Goal: Task Accomplishment & Management: Use online tool/utility

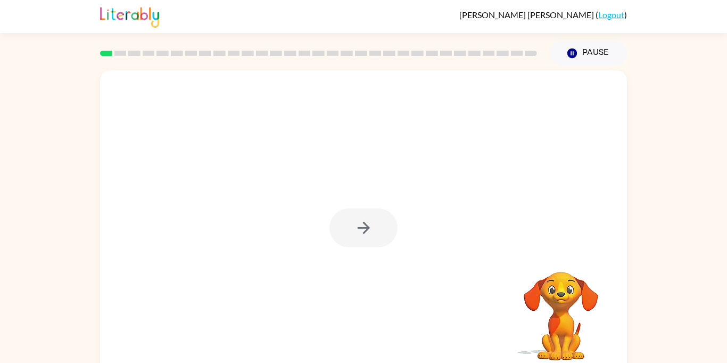
click at [375, 224] on div at bounding box center [364, 227] width 68 height 39
click at [366, 231] on div at bounding box center [364, 227] width 68 height 39
click at [420, 111] on div at bounding box center [363, 222] width 527 height 304
click at [360, 223] on div at bounding box center [364, 227] width 68 height 39
click at [362, 225] on icon "button" at bounding box center [364, 227] width 19 height 19
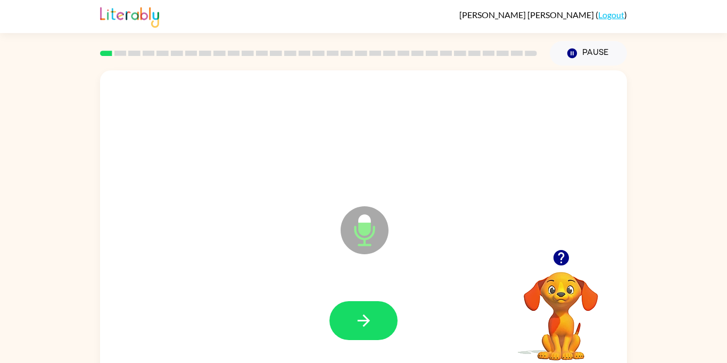
click at [363, 299] on div at bounding box center [364, 320] width 506 height 87
click at [368, 306] on button "button" at bounding box center [364, 320] width 68 height 39
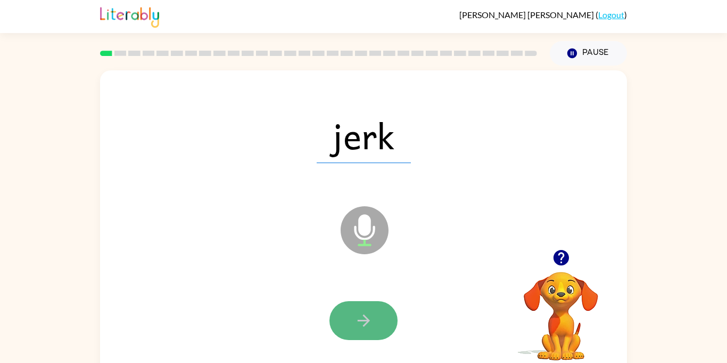
click at [368, 320] on icon "button" at bounding box center [363, 320] width 12 height 12
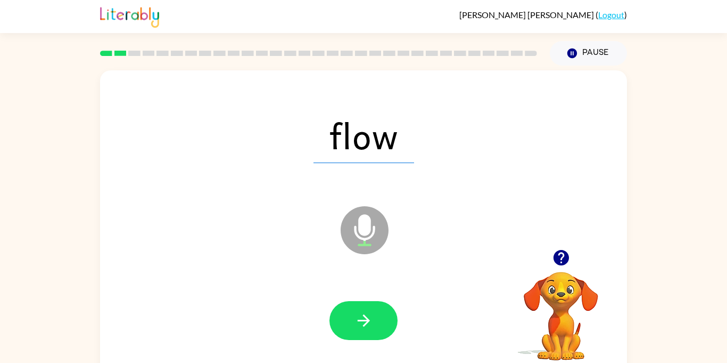
click at [366, 341] on div at bounding box center [364, 320] width 506 height 87
click at [369, 330] on button "button" at bounding box center [364, 320] width 68 height 39
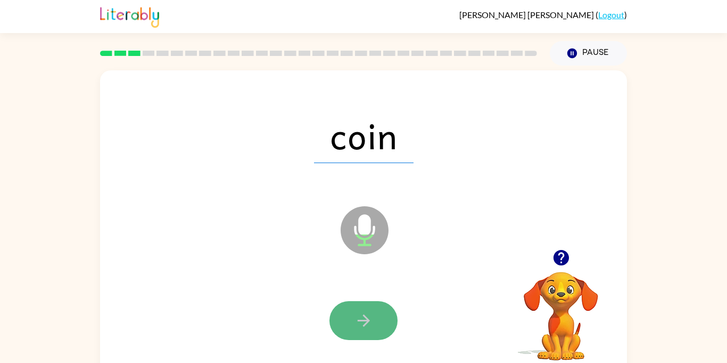
click at [372, 331] on button "button" at bounding box center [364, 320] width 68 height 39
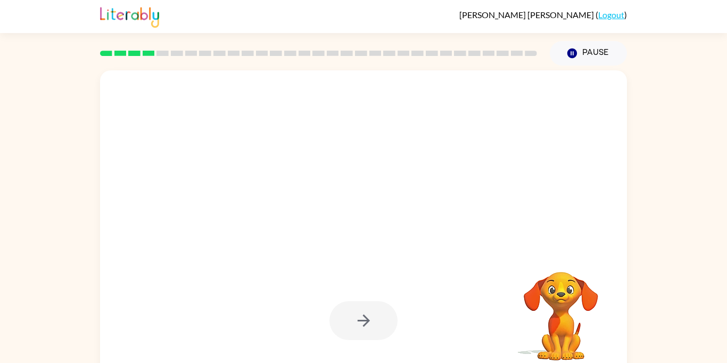
click at [652, 326] on div "Your browser must support playing .mp4 files to use Literably. Please try using…" at bounding box center [363, 219] width 727 height 309
click at [701, 302] on div "Your browser must support playing .mp4 files to use Literably. Please try using…" at bounding box center [363, 219] width 727 height 309
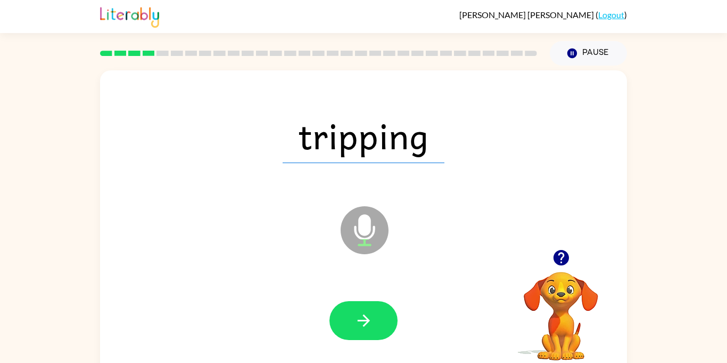
click at [690, 357] on div "tripping Microphone The Microphone is here when it is your turn to talk Your br…" at bounding box center [363, 219] width 727 height 309
click at [551, 267] on div at bounding box center [561, 257] width 106 height 27
click at [383, 326] on button "button" at bounding box center [364, 320] width 68 height 39
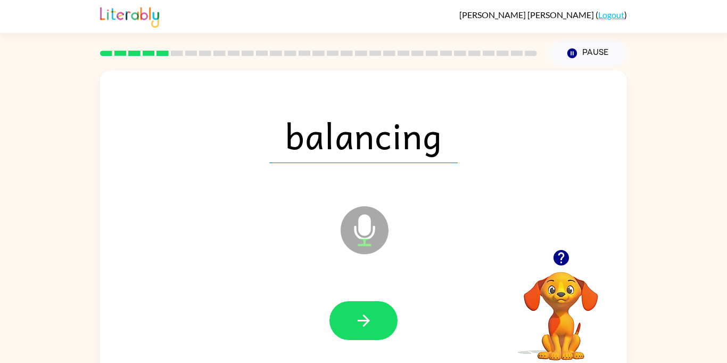
click at [364, 342] on div at bounding box center [364, 320] width 506 height 87
click at [366, 320] on icon "button" at bounding box center [363, 320] width 12 height 12
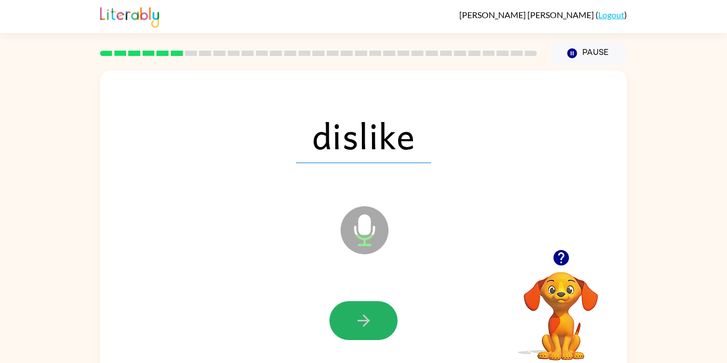
click at [366, 320] on icon "button" at bounding box center [363, 320] width 12 height 12
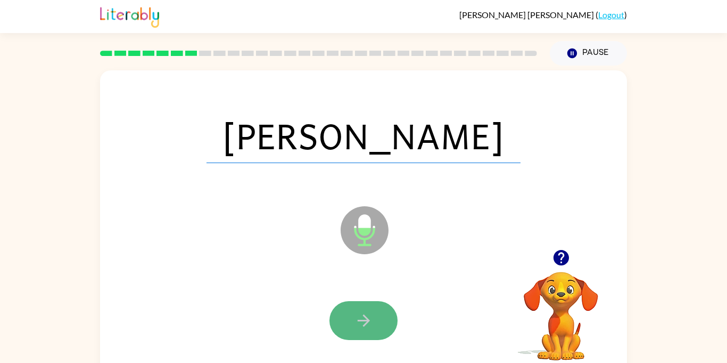
click at [367, 319] on icon "button" at bounding box center [363, 320] width 12 height 12
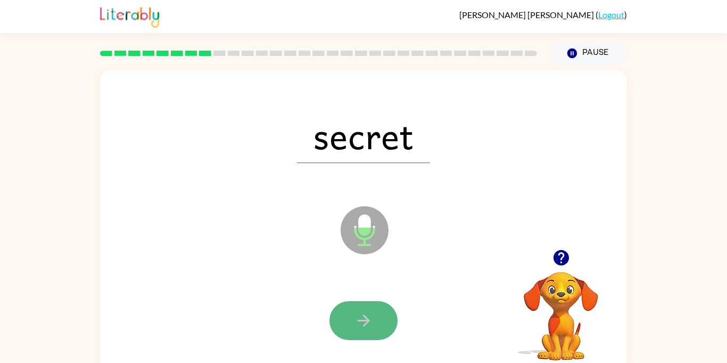
click at [370, 321] on icon "button" at bounding box center [364, 320] width 19 height 19
click at [370, 322] on icon "button" at bounding box center [364, 320] width 19 height 19
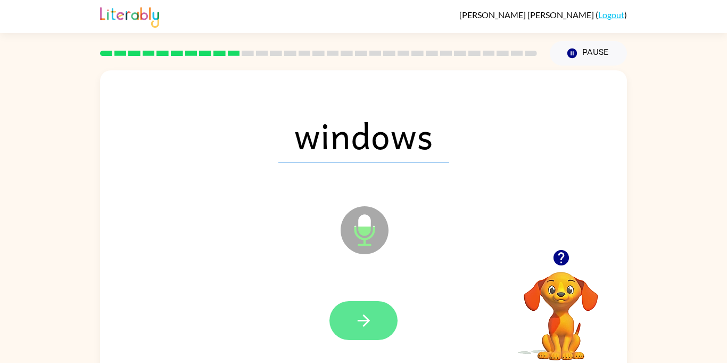
click at [369, 322] on icon "button" at bounding box center [364, 320] width 19 height 19
click at [369, 321] on icon "button" at bounding box center [364, 320] width 19 height 19
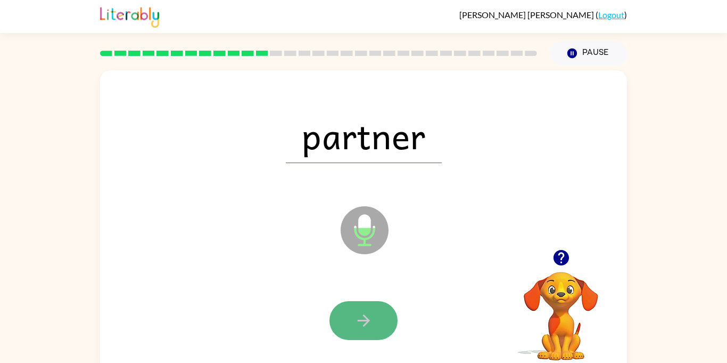
click at [370, 318] on icon "button" at bounding box center [364, 320] width 19 height 19
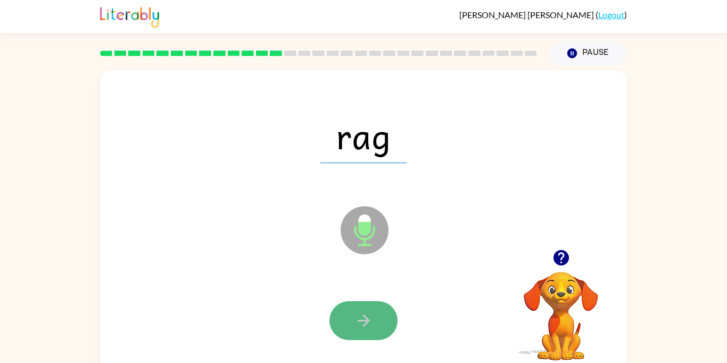
click at [369, 317] on icon "button" at bounding box center [364, 320] width 19 height 19
click at [368, 314] on icon "button" at bounding box center [364, 320] width 19 height 19
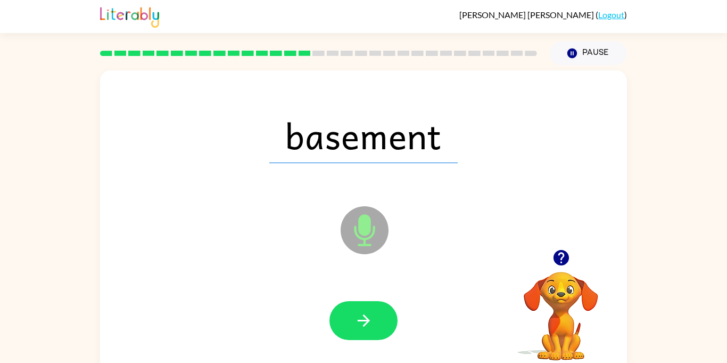
click at [368, 314] on icon "button" at bounding box center [364, 320] width 19 height 19
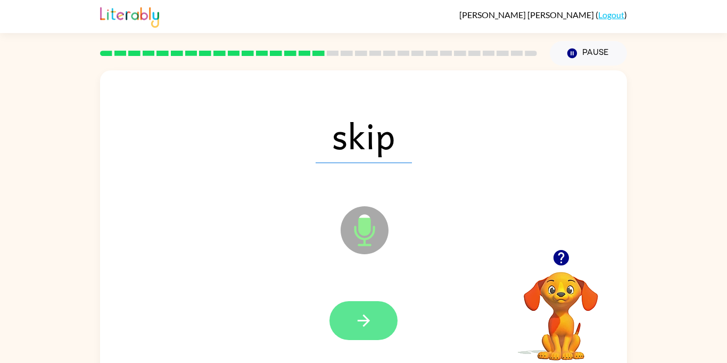
click at [369, 315] on icon "button" at bounding box center [364, 320] width 19 height 19
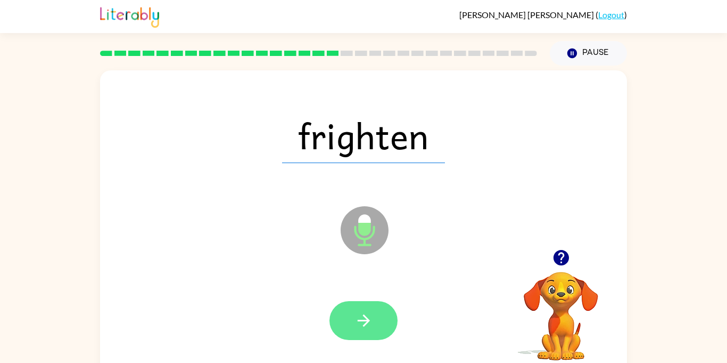
click at [368, 312] on icon "button" at bounding box center [364, 320] width 19 height 19
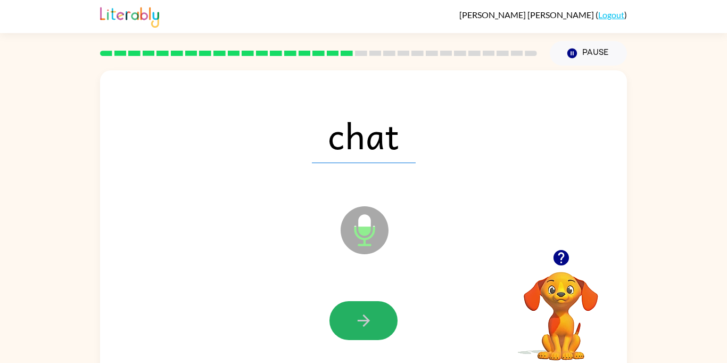
click at [368, 312] on icon "button" at bounding box center [364, 320] width 19 height 19
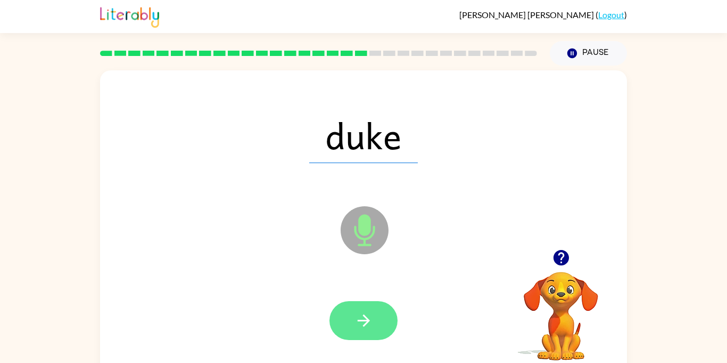
click at [368, 311] on icon "button" at bounding box center [364, 320] width 19 height 19
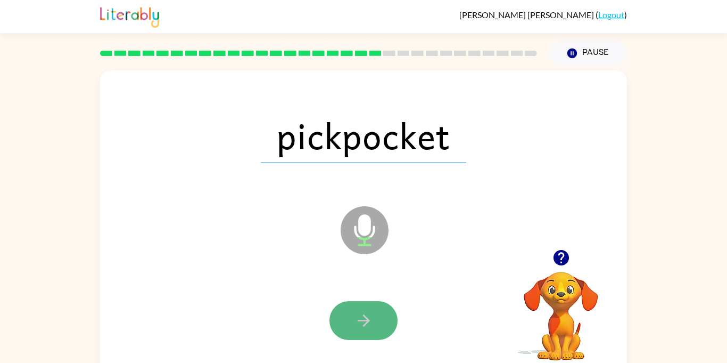
click at [379, 332] on button "button" at bounding box center [364, 320] width 68 height 39
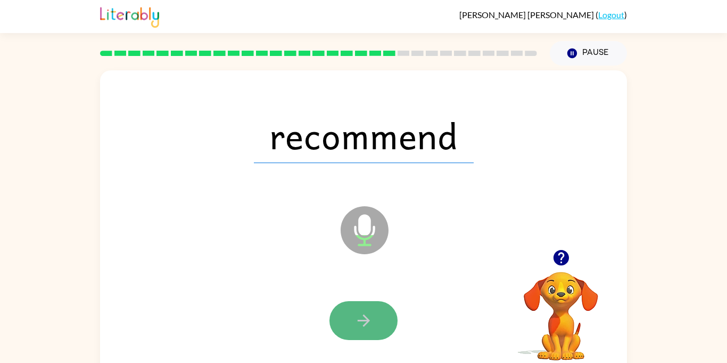
click at [379, 327] on button "button" at bounding box center [364, 320] width 68 height 39
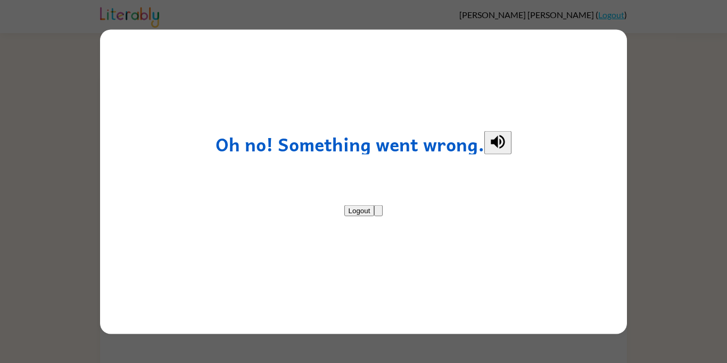
click at [375, 215] on button "Logout" at bounding box center [359, 210] width 30 height 11
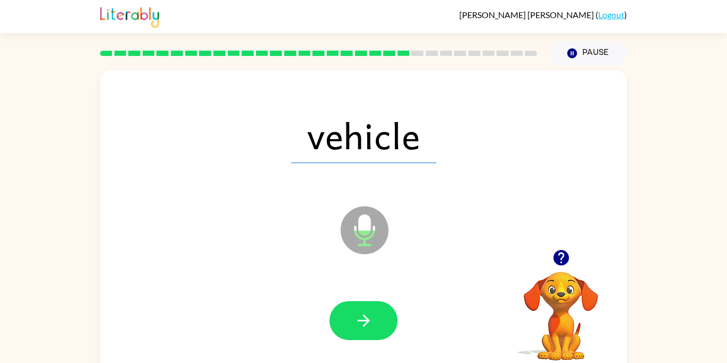
click at [382, 201] on div "Microphone The Microphone is here when it is your turn to talk" at bounding box center [338, 203] width 455 height 38
click at [369, 315] on icon "button" at bounding box center [364, 320] width 19 height 19
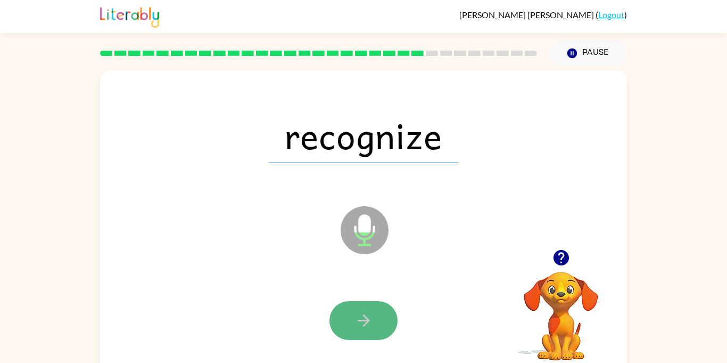
click at [369, 315] on icon "button" at bounding box center [364, 320] width 19 height 19
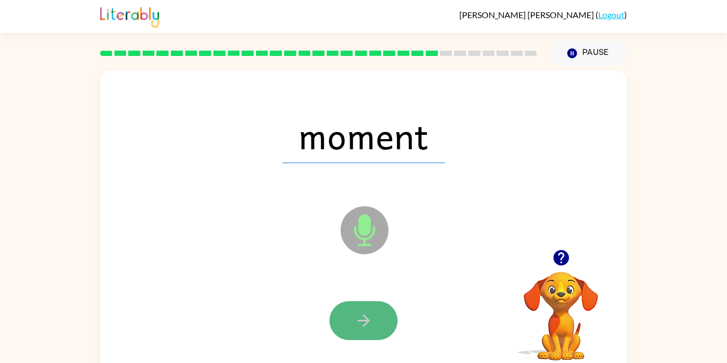
click at [369, 315] on icon "button" at bounding box center [364, 320] width 19 height 19
click at [369, 314] on icon "button" at bounding box center [364, 320] width 19 height 19
click at [371, 311] on icon "button" at bounding box center [364, 320] width 19 height 19
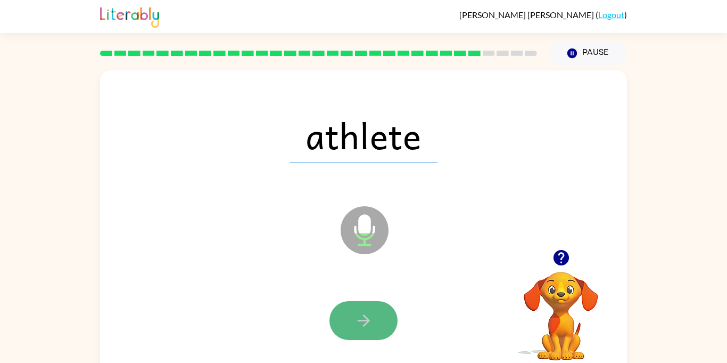
click at [371, 311] on icon "button" at bounding box center [364, 320] width 19 height 19
click at [372, 308] on button "button" at bounding box center [364, 320] width 68 height 39
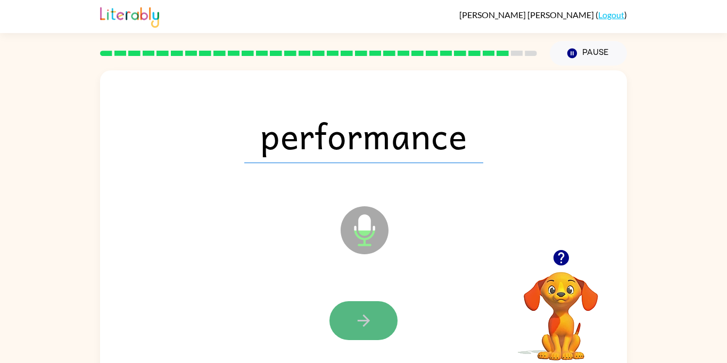
click at [372, 309] on button "button" at bounding box center [364, 320] width 68 height 39
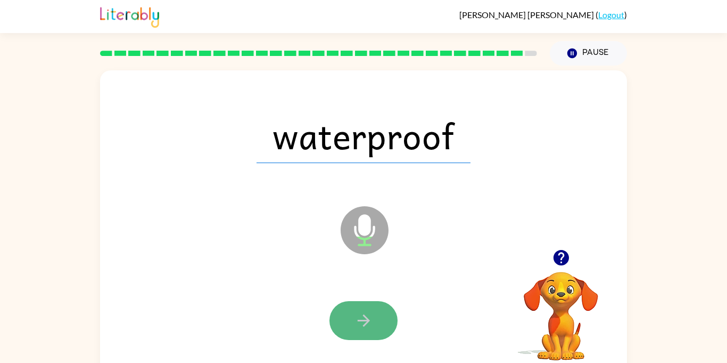
click at [373, 309] on button "button" at bounding box center [364, 320] width 68 height 39
